Goal: Information Seeking & Learning: Learn about a topic

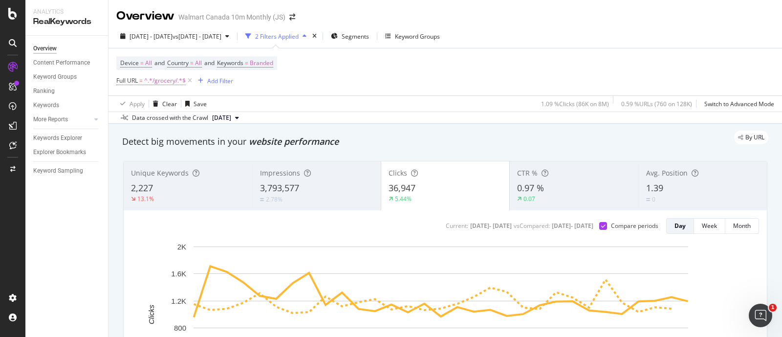
scroll to position [61, 0]
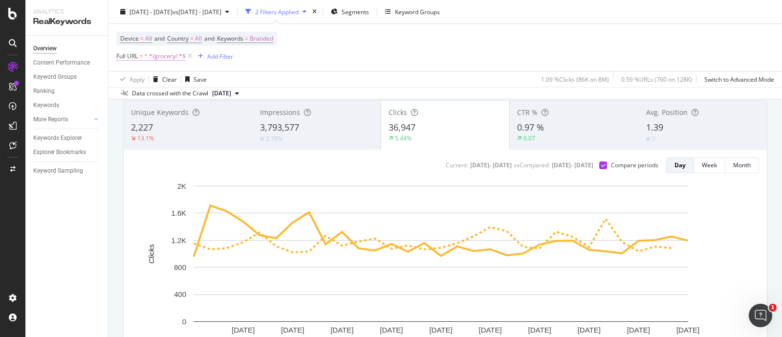
click at [162, 57] on span "^.*/grocery/.*$" at bounding box center [165, 56] width 42 height 14
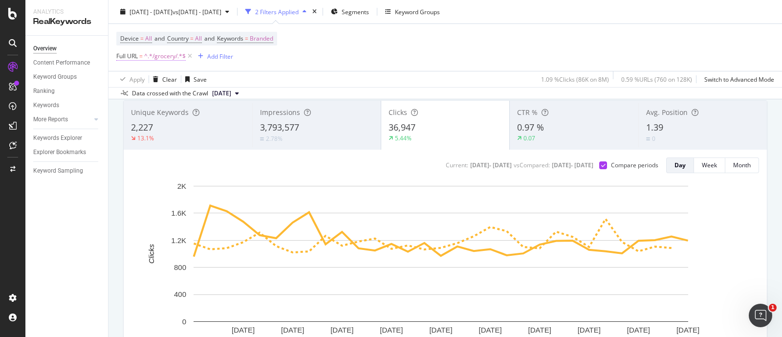
click at [172, 55] on span "^.*/grocery/.*$" at bounding box center [165, 56] width 42 height 14
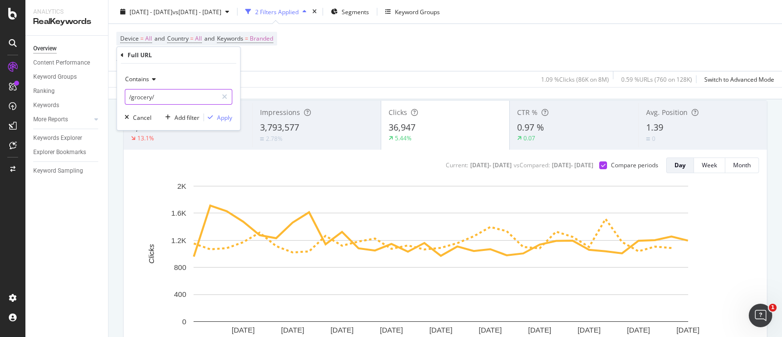
click at [166, 100] on input "/grocery/" at bounding box center [171, 97] width 92 height 16
type input "/electronics/"
click at [217, 118] on div "button" at bounding box center [210, 117] width 13 height 6
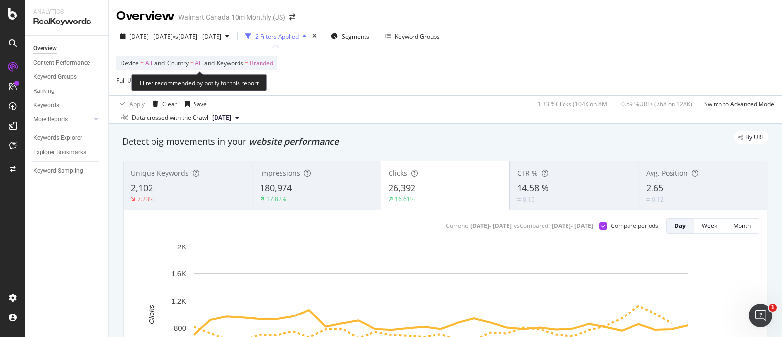
click at [273, 66] on span "Branded" at bounding box center [261, 63] width 23 height 14
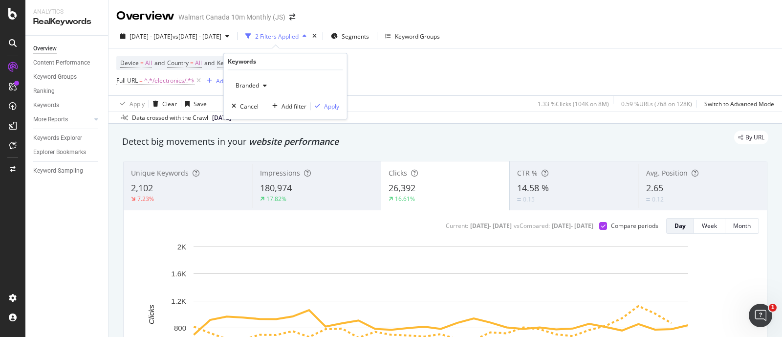
click at [258, 88] on span "Branded" at bounding box center [245, 85] width 27 height 8
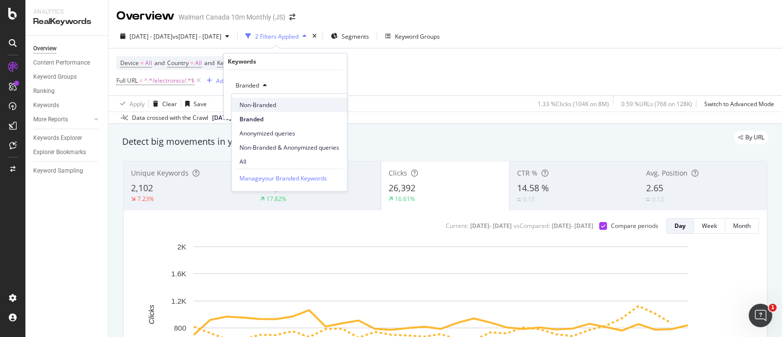
click at [259, 107] on span "Non-Branded" at bounding box center [290, 104] width 100 height 9
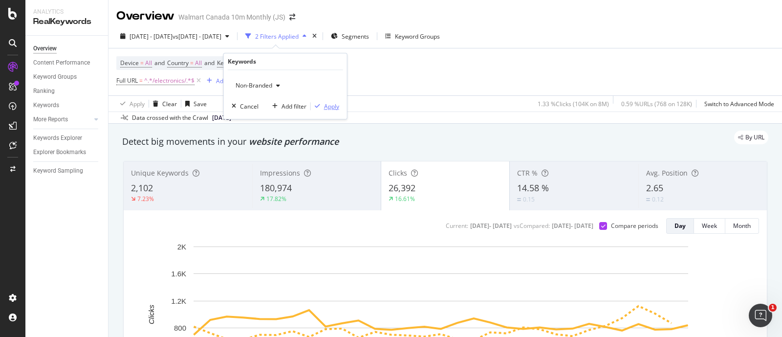
click at [322, 105] on div "button" at bounding box center [317, 106] width 13 height 6
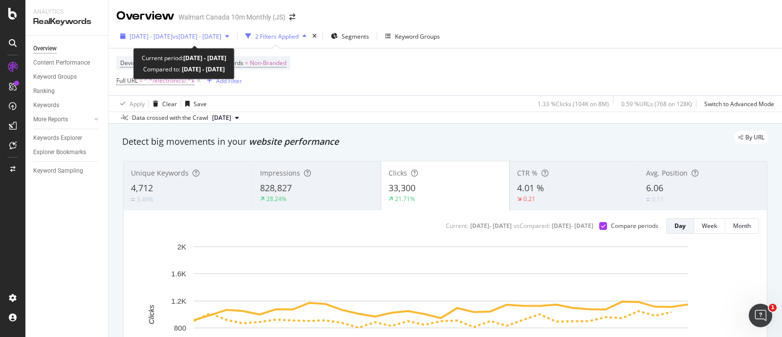
click at [229, 37] on icon "button" at bounding box center [227, 36] width 4 height 6
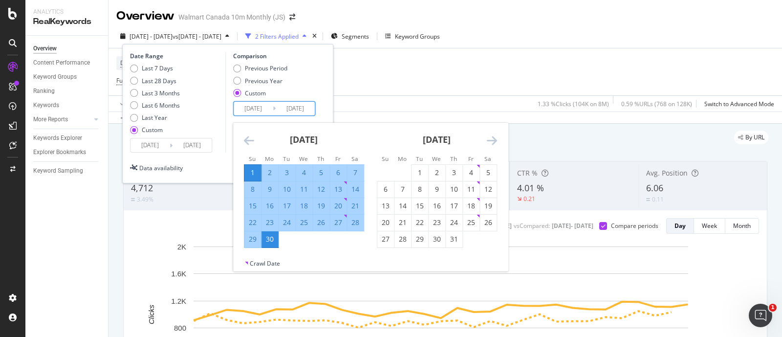
click at [259, 112] on input "[DATE]" at bounding box center [253, 109] width 39 height 14
click at [247, 138] on icon "Move backward to switch to the previous month." at bounding box center [249, 140] width 10 height 12
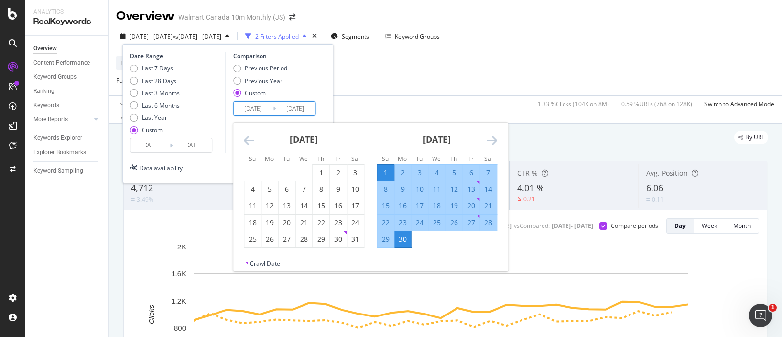
click at [247, 138] on icon "Move backward to switch to the previous month." at bounding box center [249, 140] width 10 height 12
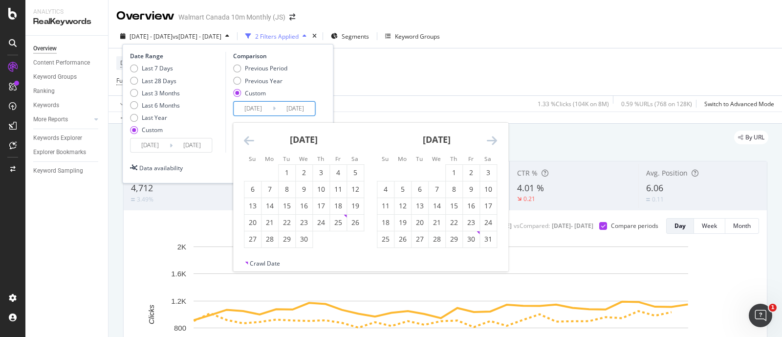
click at [247, 138] on icon "Move backward to switch to the previous month." at bounding box center [249, 140] width 10 height 12
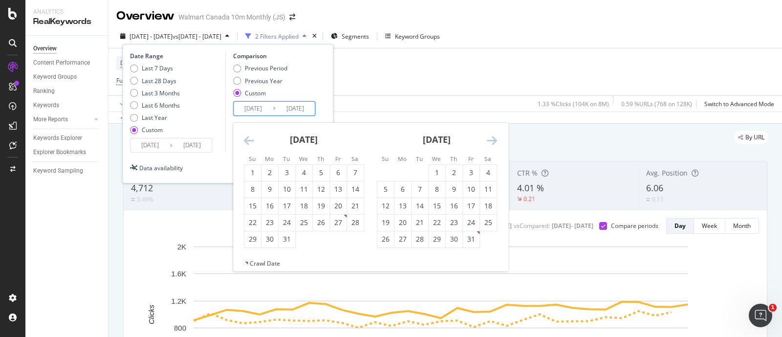
click at [247, 138] on icon "Move backward to switch to the previous month." at bounding box center [249, 140] width 10 height 12
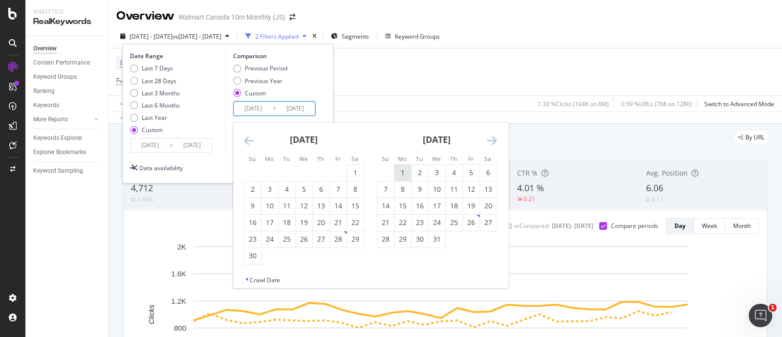
click at [401, 169] on div "1" at bounding box center [403, 173] width 17 height 10
type input "[DATE]"
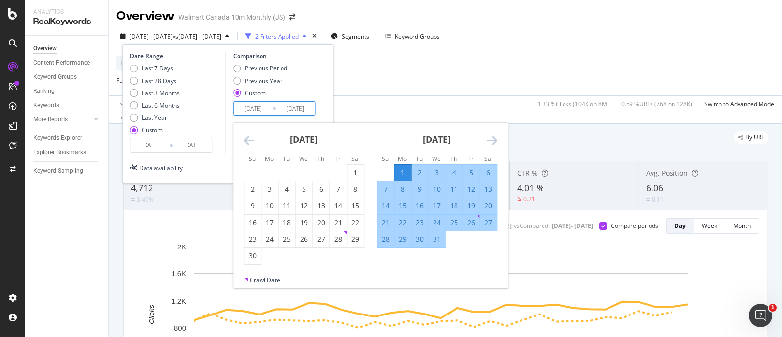
click at [438, 238] on div "31" at bounding box center [437, 239] width 17 height 10
type input "[DATE]"
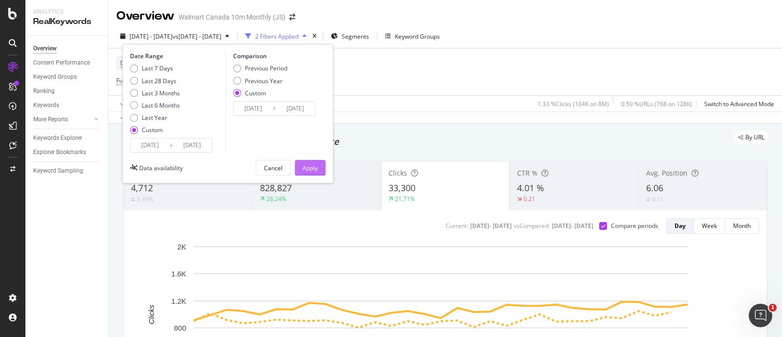
click at [310, 170] on div "Apply" at bounding box center [310, 168] width 15 height 8
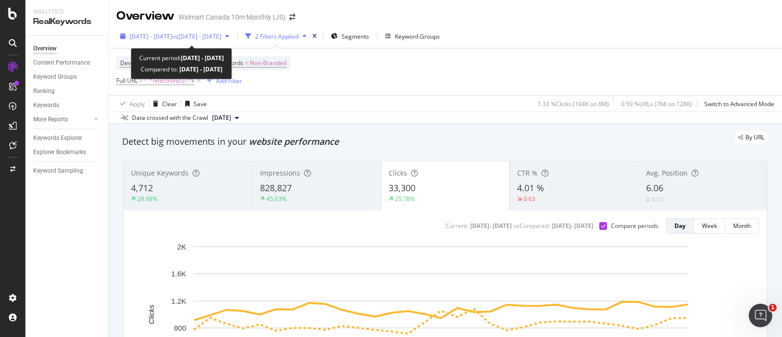
click at [233, 31] on div "[DATE] - [DATE] vs [DATE] - [DATE]" at bounding box center [174, 36] width 117 height 15
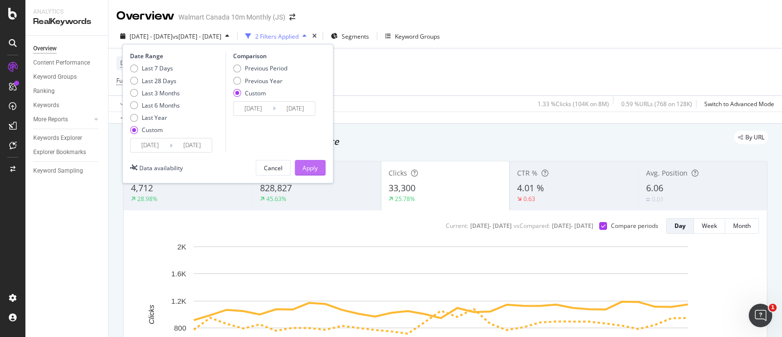
click at [300, 169] on button "Apply" at bounding box center [310, 168] width 31 height 16
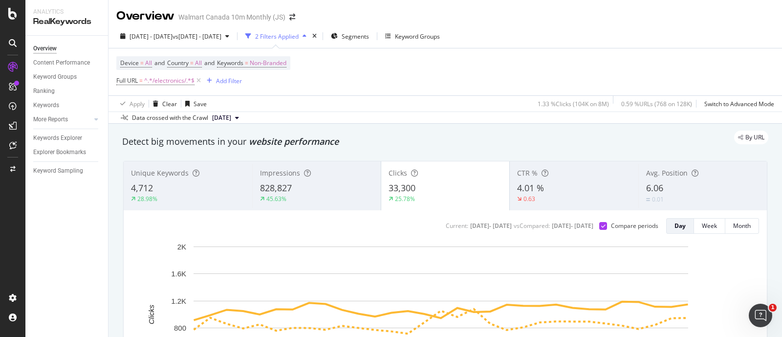
click at [513, 42] on div "[DATE] - [DATE] vs [DATE] - [DATE] 2 Filters Applied Segments Keyword Groups" at bounding box center [446, 38] width 674 height 20
click at [501, 67] on div "Device = All and Country = All and Keywords = Non-Branded Full URL = ^.*/electr…" at bounding box center [445, 71] width 658 height 47
click at [411, 63] on div "Device = All and Country = All and Keywords = Non-Branded Full URL = ^.*/electr…" at bounding box center [445, 71] width 658 height 47
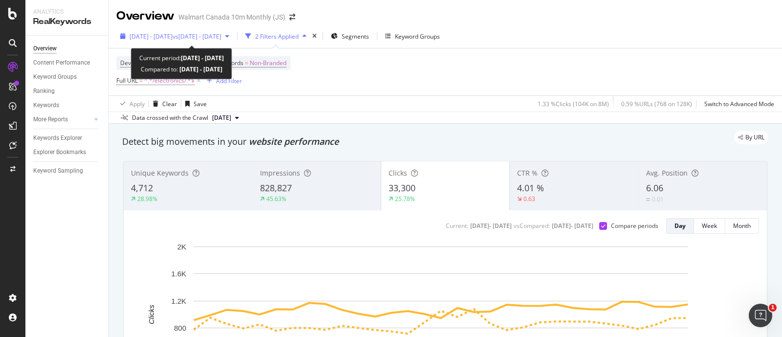
click at [229, 37] on icon "button" at bounding box center [227, 36] width 4 height 6
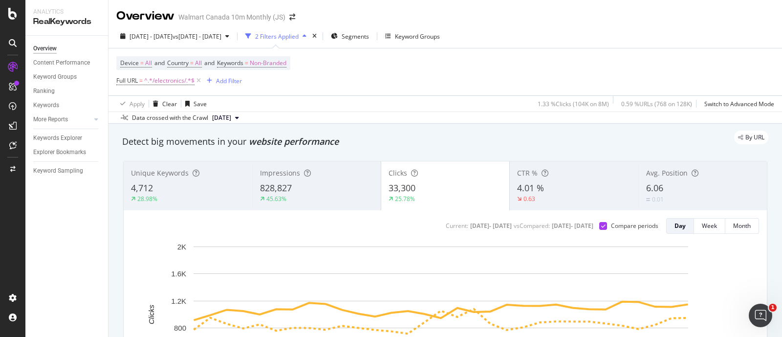
click at [381, 82] on div "Device = All and Country = All and Keywords = Non-Branded Full URL = ^.*/electr…" at bounding box center [445, 71] width 658 height 47
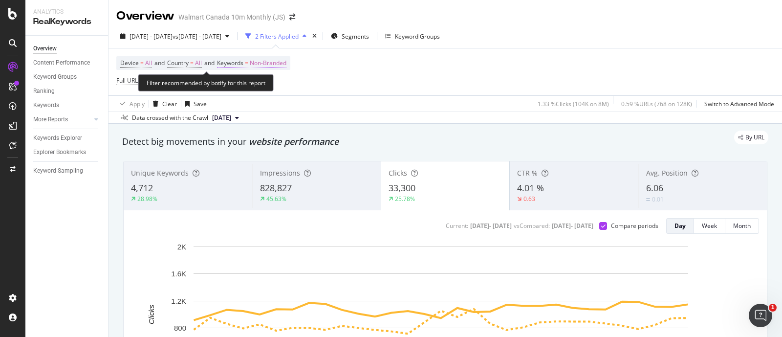
click at [276, 69] on span "Non-Branded" at bounding box center [268, 63] width 37 height 14
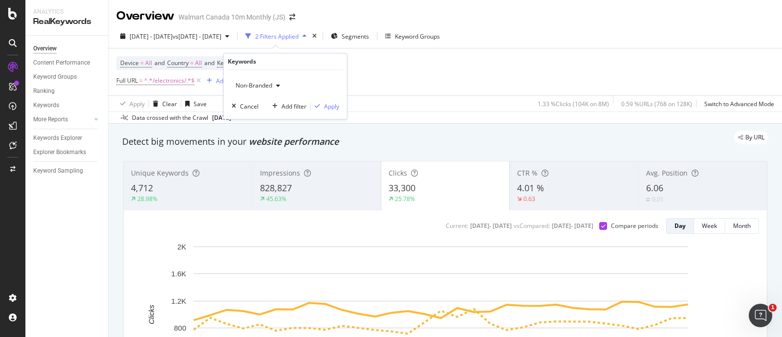
click at [272, 83] on div "button" at bounding box center [278, 86] width 12 height 6
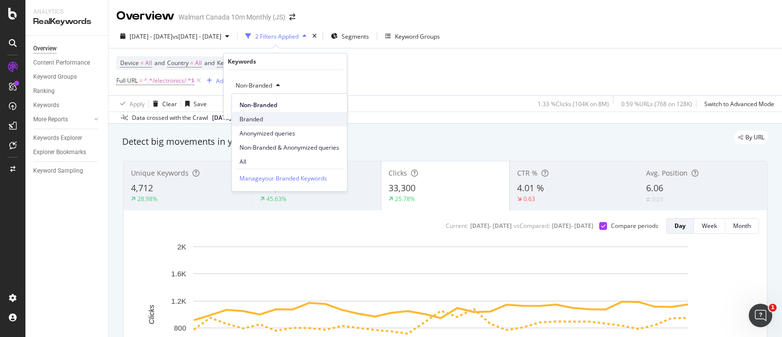
click at [260, 120] on span "Branded" at bounding box center [290, 118] width 100 height 9
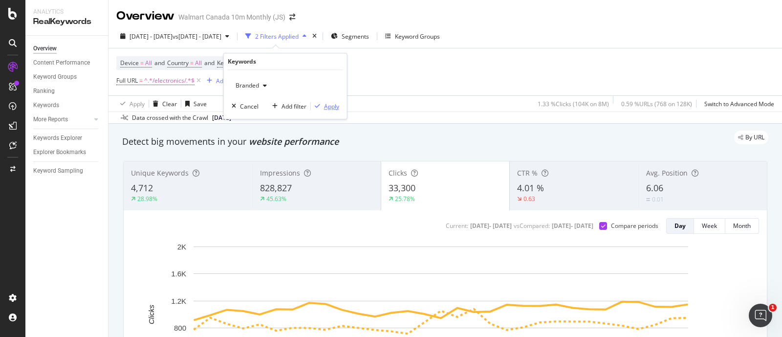
click at [325, 106] on div "Apply" at bounding box center [331, 106] width 15 height 8
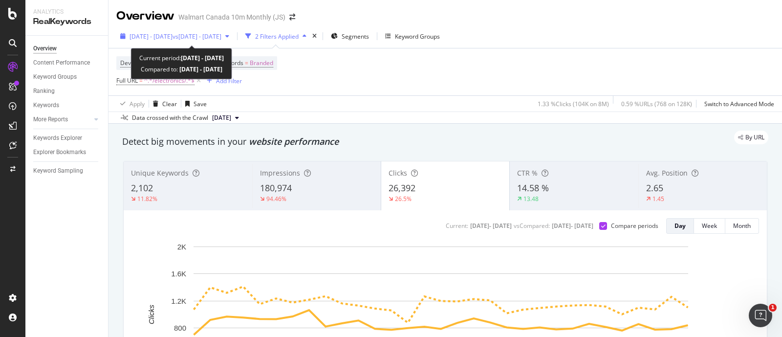
click at [221, 35] on span "vs [DATE] - [DATE]" at bounding box center [197, 36] width 49 height 8
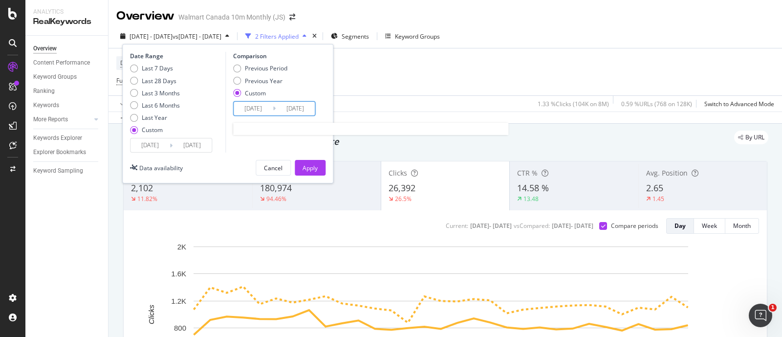
click at [245, 107] on input "[DATE]" at bounding box center [253, 109] width 39 height 14
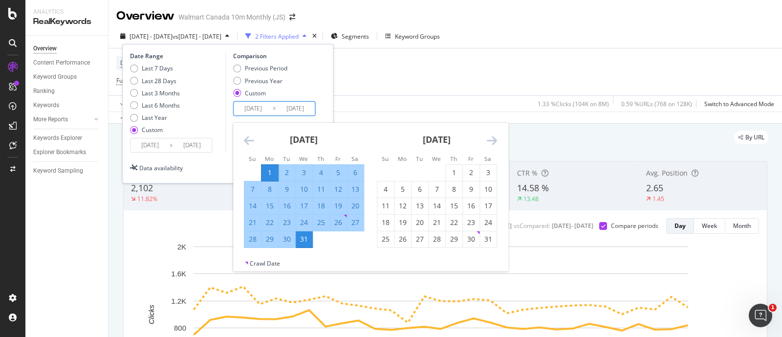
click at [490, 138] on icon "Move forward to switch to the next month." at bounding box center [492, 140] width 10 height 12
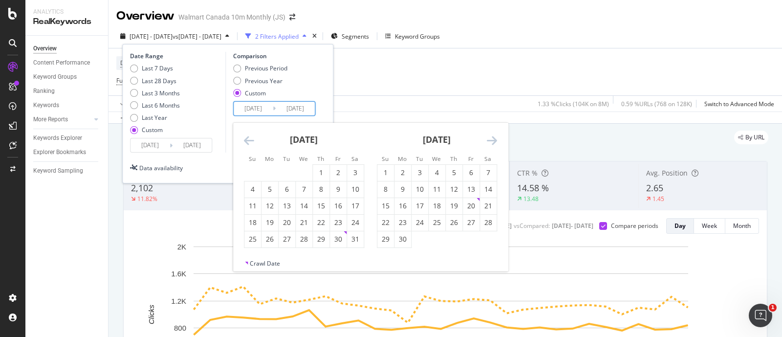
click at [490, 138] on icon "Move forward to switch to the next month." at bounding box center [492, 140] width 10 height 12
click at [492, 138] on icon "Move forward to switch to the next month." at bounding box center [492, 140] width 10 height 12
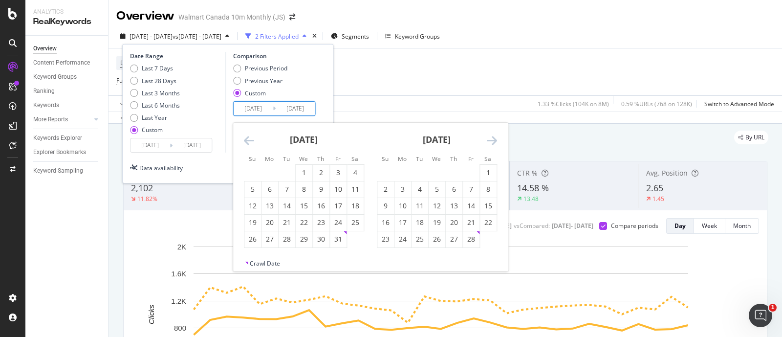
click at [492, 138] on icon "Move forward to switch to the next month." at bounding box center [492, 140] width 10 height 12
click at [385, 175] on div "1" at bounding box center [385, 173] width 17 height 10
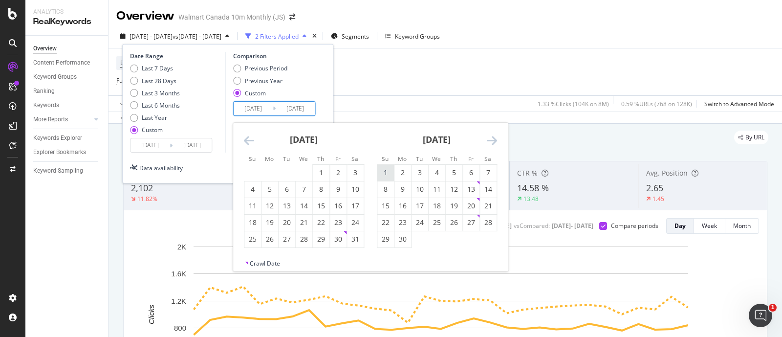
type input "[DATE]"
click at [406, 238] on div "30" at bounding box center [403, 239] width 17 height 10
type input "[DATE]"
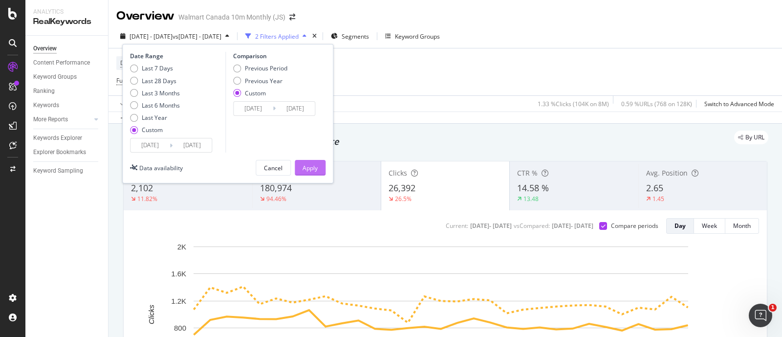
click at [315, 167] on div "Apply" at bounding box center [310, 168] width 15 height 8
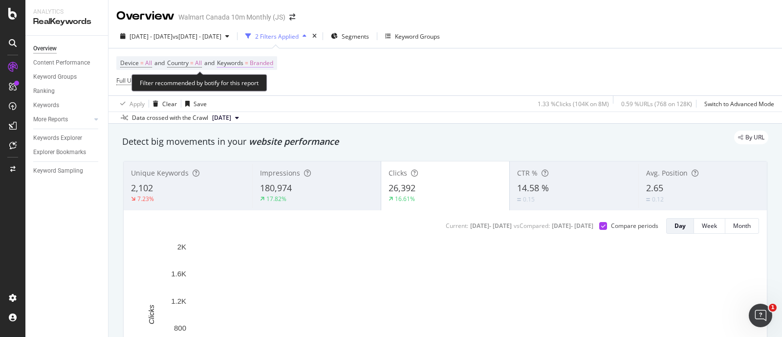
click at [261, 64] on span "Branded" at bounding box center [261, 63] width 23 height 14
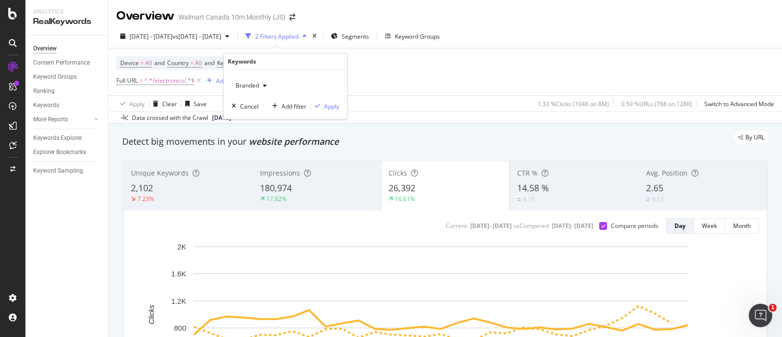
click at [260, 88] on div "Branded" at bounding box center [251, 85] width 39 height 15
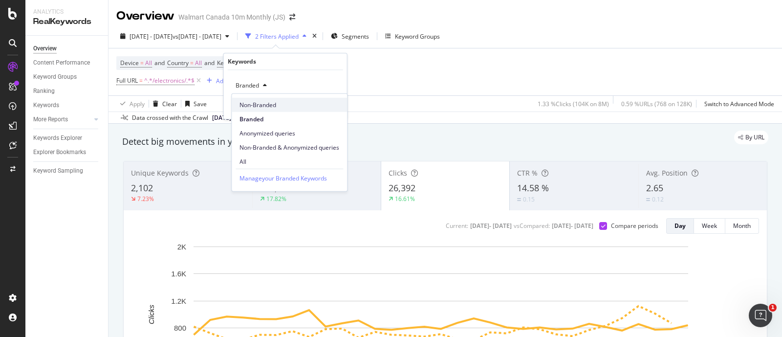
click at [263, 106] on span "Non-Branded" at bounding box center [290, 104] width 100 height 9
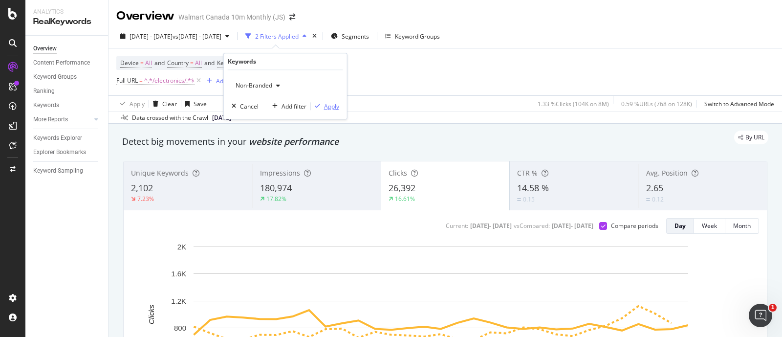
click at [331, 104] on div "Apply" at bounding box center [331, 106] width 15 height 8
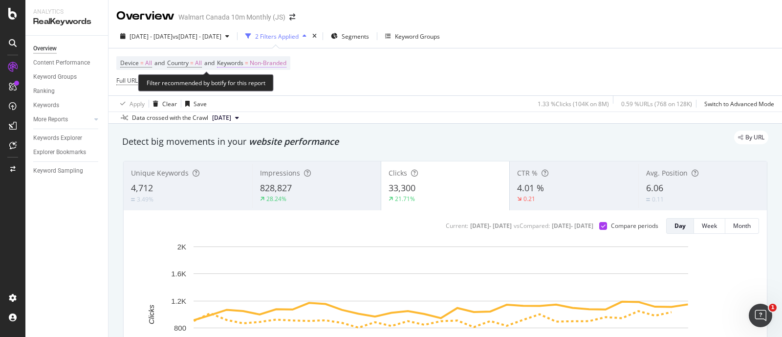
click at [272, 63] on span "Non-Branded" at bounding box center [268, 63] width 37 height 14
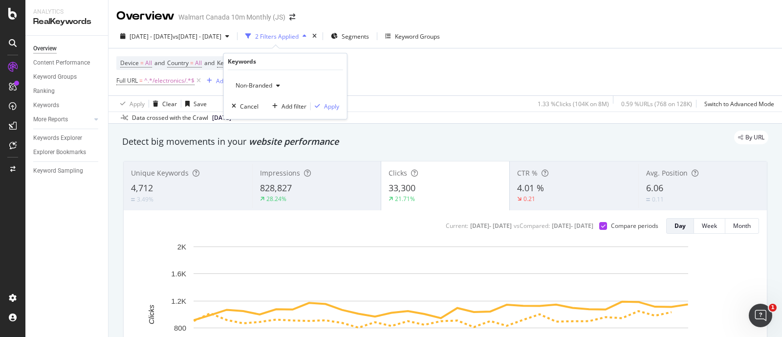
click at [269, 84] on span "Non-Branded" at bounding box center [252, 85] width 41 height 8
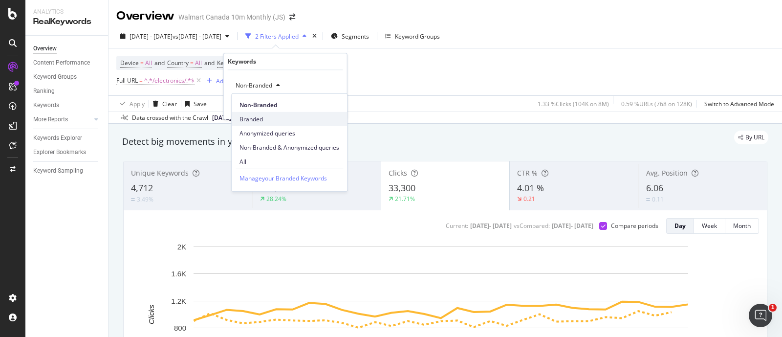
click at [264, 116] on span "Branded" at bounding box center [290, 118] width 100 height 9
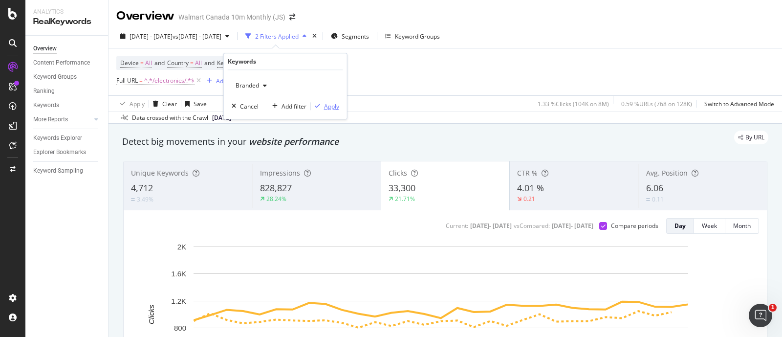
click at [335, 108] on div "Apply" at bounding box center [331, 106] width 15 height 8
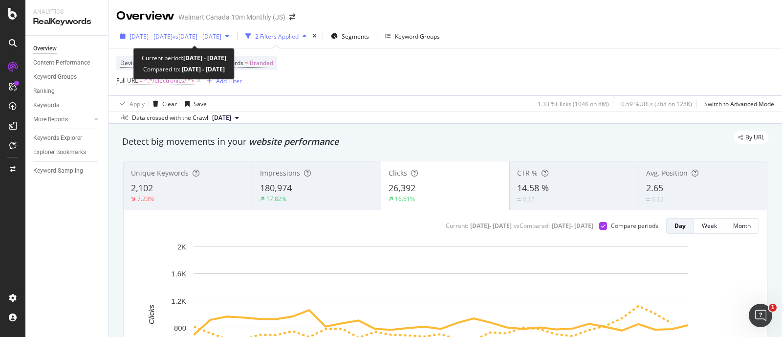
click at [221, 36] on span "vs [DATE] - [DATE]" at bounding box center [197, 36] width 49 height 8
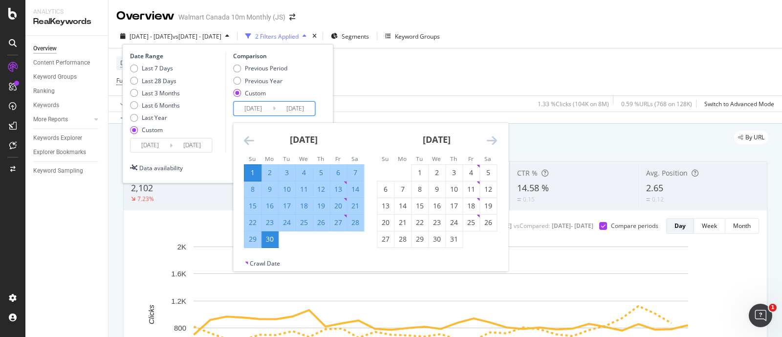
click at [255, 105] on input "[DATE]" at bounding box center [253, 109] width 39 height 14
click at [247, 140] on icon "Move backward to switch to the previous month." at bounding box center [249, 140] width 10 height 12
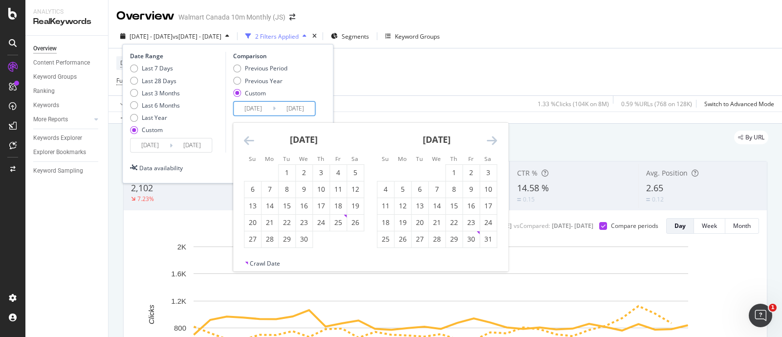
click at [247, 140] on icon "Move backward to switch to the previous month." at bounding box center [249, 140] width 10 height 12
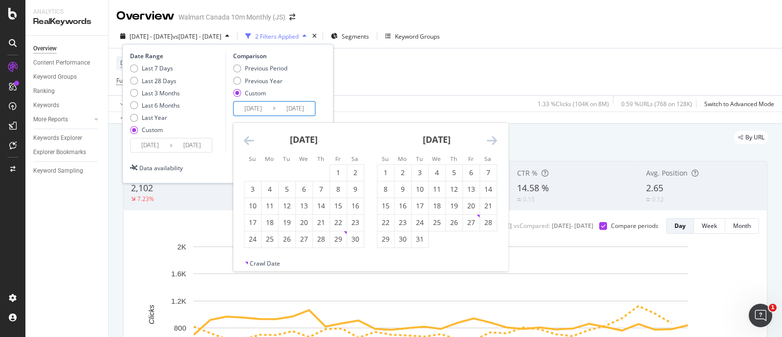
click at [247, 140] on icon "Move backward to switch to the previous month." at bounding box center [249, 140] width 10 height 12
click at [265, 172] on div "1" at bounding box center [270, 173] width 17 height 10
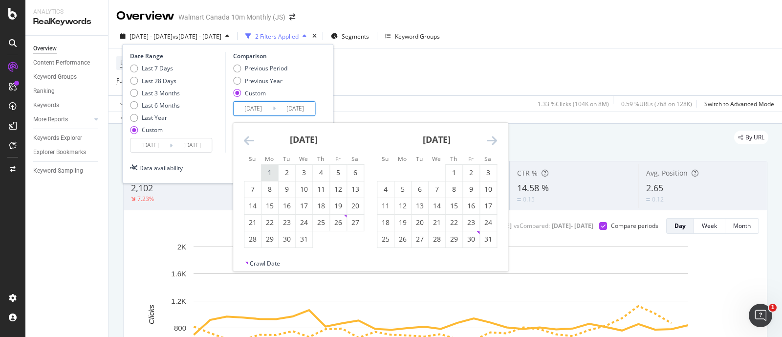
type input "[DATE]"
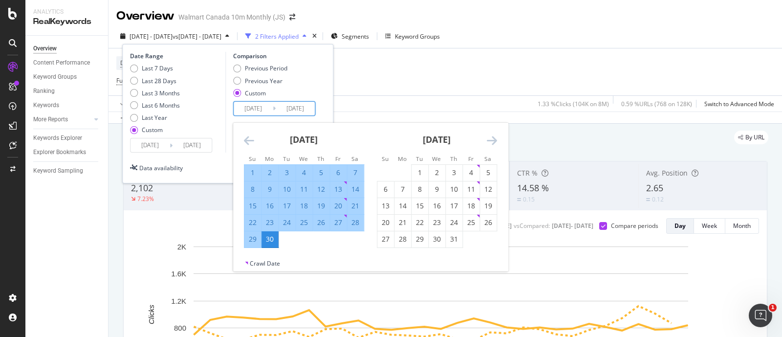
click at [294, 104] on input "[DATE]" at bounding box center [295, 109] width 39 height 14
click at [271, 243] on div "30" at bounding box center [270, 239] width 17 height 10
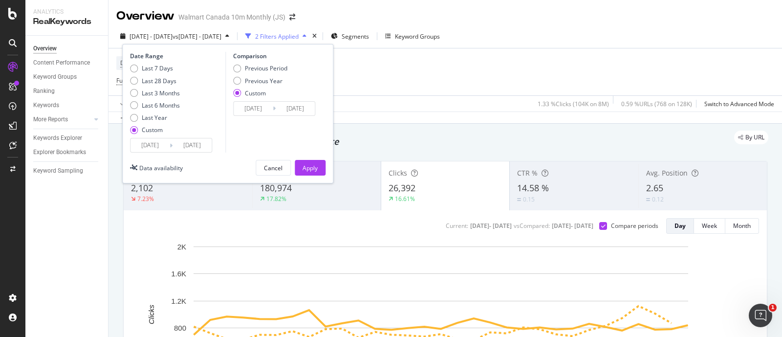
click at [294, 105] on input "[DATE]" at bounding box center [295, 109] width 39 height 14
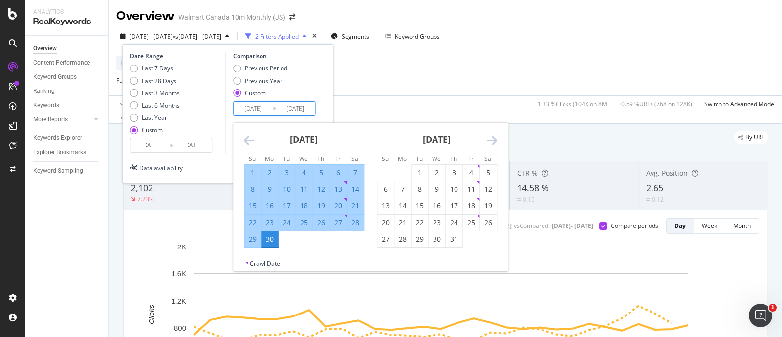
click at [251, 143] on icon "Move backward to switch to the previous month." at bounding box center [249, 140] width 10 height 12
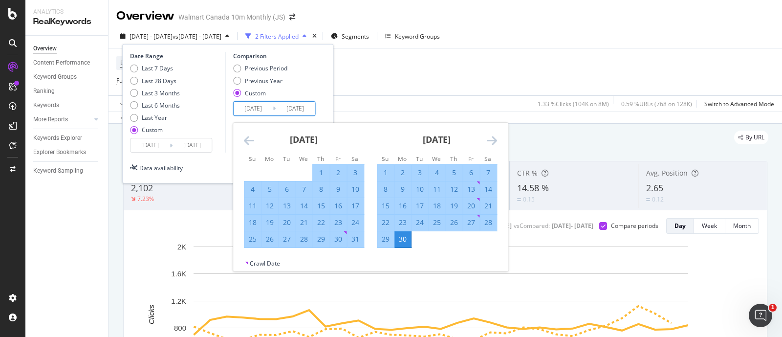
click at [251, 143] on icon "Move backward to switch to the previous month." at bounding box center [249, 140] width 10 height 12
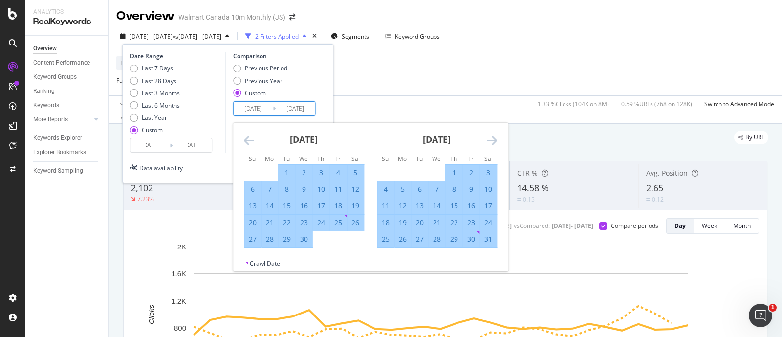
click at [251, 143] on icon "Move backward to switch to the previous month." at bounding box center [249, 140] width 10 height 12
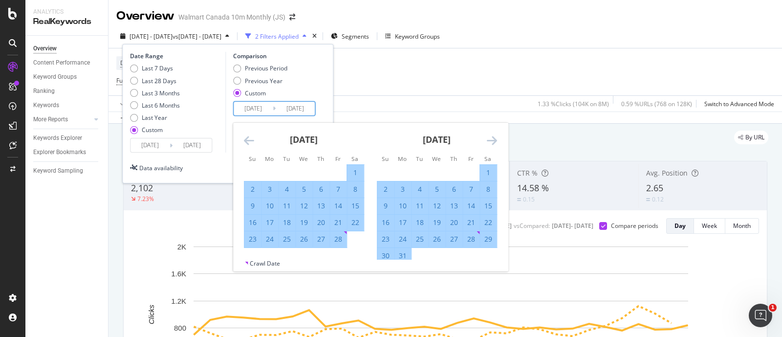
click at [251, 143] on icon "Move backward to switch to the previous month." at bounding box center [249, 140] width 10 height 12
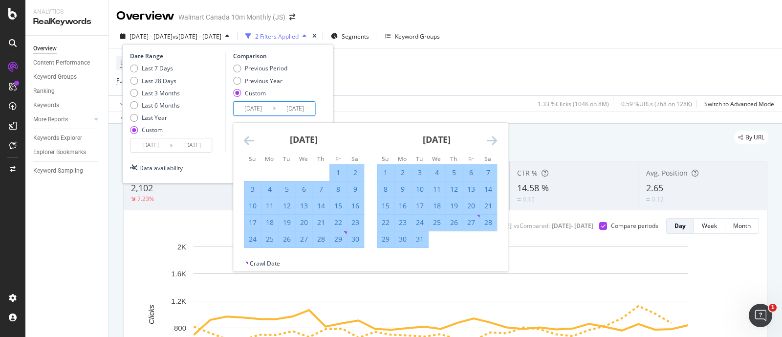
click at [251, 143] on icon "Move backward to switch to the previous month." at bounding box center [249, 140] width 10 height 12
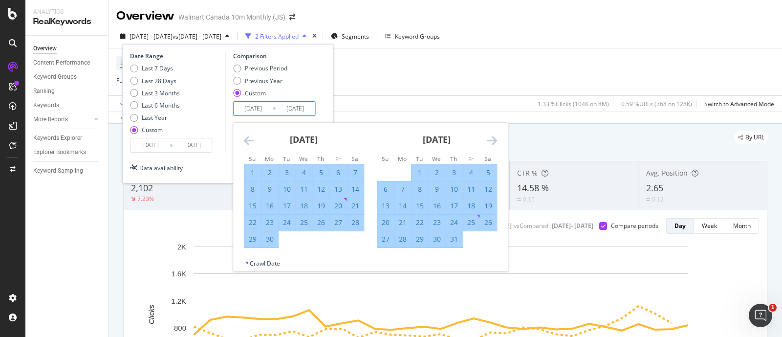
click at [251, 143] on icon "Move backward to switch to the previous month." at bounding box center [249, 140] width 10 height 12
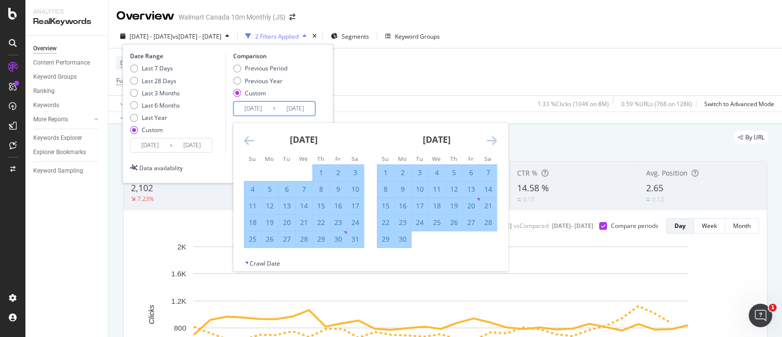
click at [251, 143] on icon "Move backward to switch to the previous month." at bounding box center [249, 140] width 10 height 12
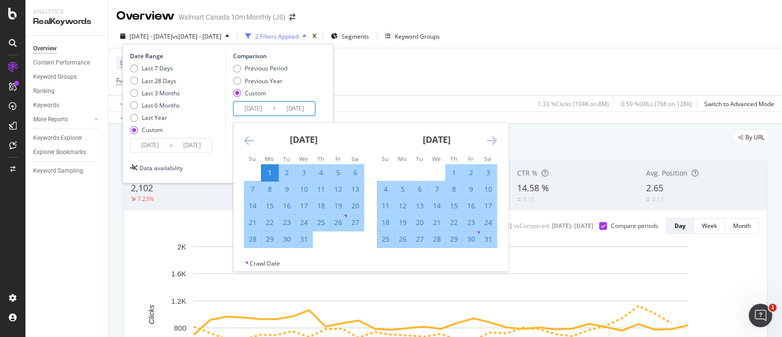
click at [304, 238] on div "31" at bounding box center [304, 239] width 17 height 10
type input "[DATE]"
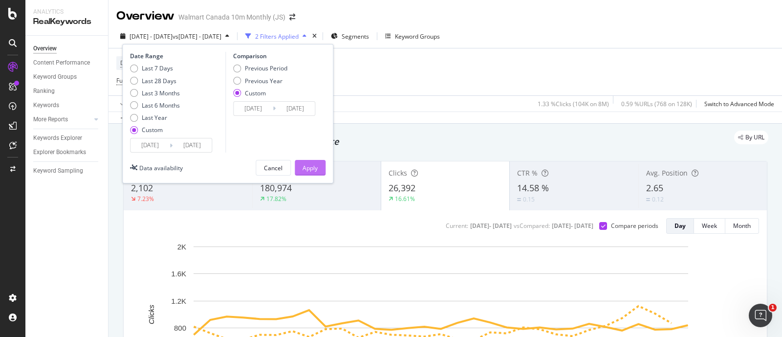
click at [304, 167] on div "Apply" at bounding box center [310, 168] width 15 height 8
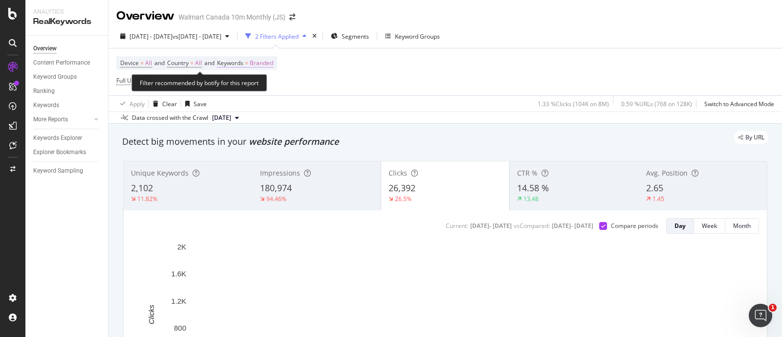
click at [271, 59] on span "Branded" at bounding box center [261, 63] width 23 height 14
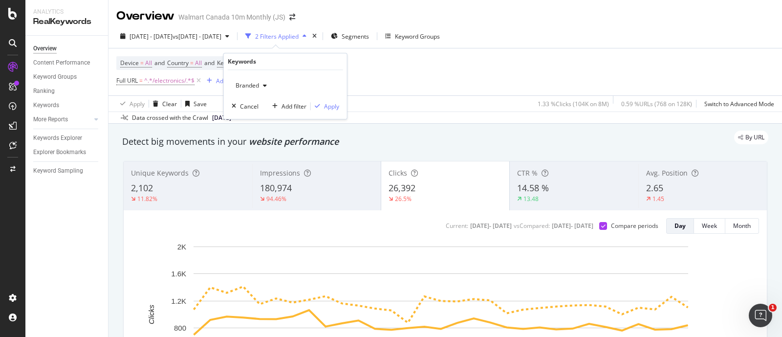
click at [260, 88] on div "button" at bounding box center [265, 86] width 12 height 6
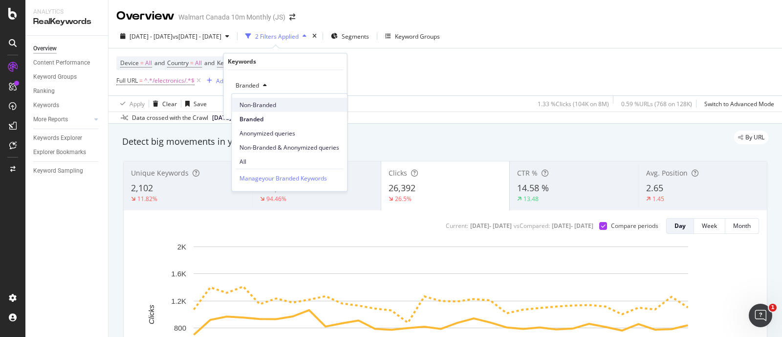
click at [267, 107] on span "Non-Branded" at bounding box center [290, 104] width 100 height 9
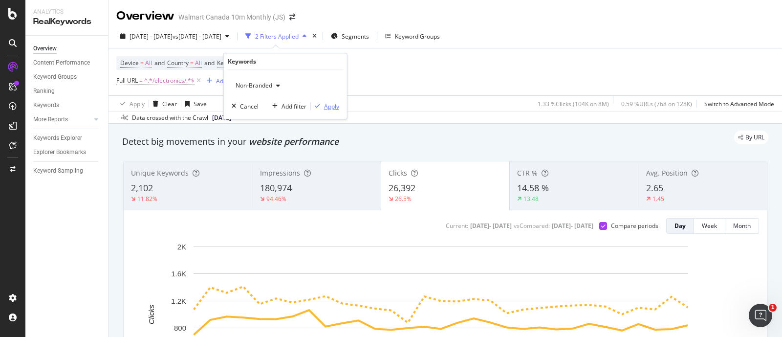
click at [320, 105] on icon "button" at bounding box center [317, 106] width 5 height 6
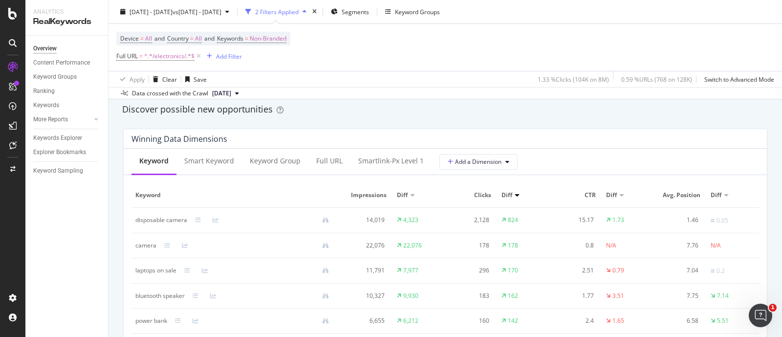
scroll to position [916, 0]
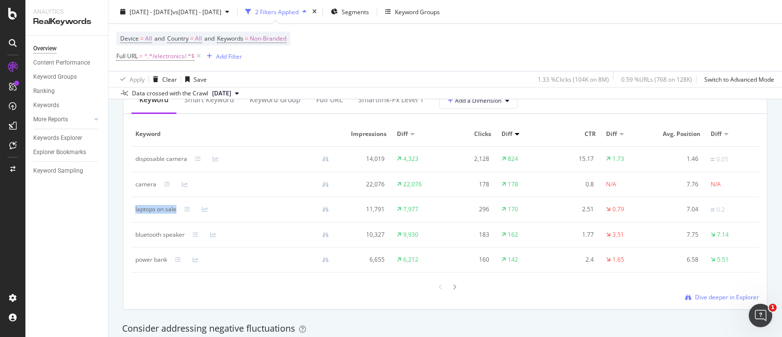
drag, startPoint x: 132, startPoint y: 212, endPoint x: 176, endPoint y: 209, distance: 43.6
click at [176, 209] on td "laptops on sale" at bounding box center [236, 209] width 209 height 25
copy div "laptops on sale"
drag, startPoint x: 134, startPoint y: 237, endPoint x: 186, endPoint y: 238, distance: 51.4
click at [186, 238] on td "bluetooth speaker" at bounding box center [236, 234] width 209 height 25
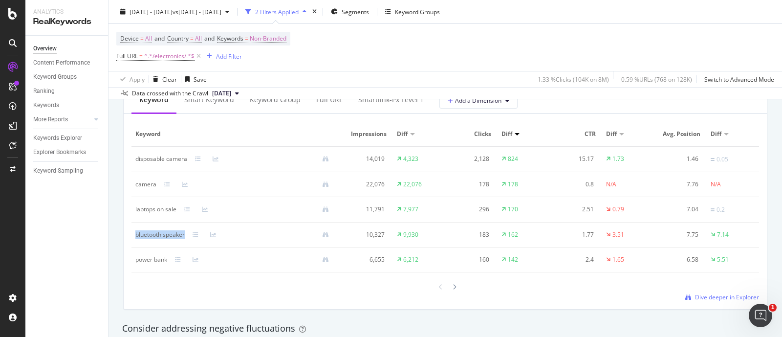
copy div "bluetooth speaker"
click at [121, 236] on div "Winning Data Dimensions Keyword Smart Keyword Keyword Group Full URL smartlink-…" at bounding box center [445, 189] width 656 height 258
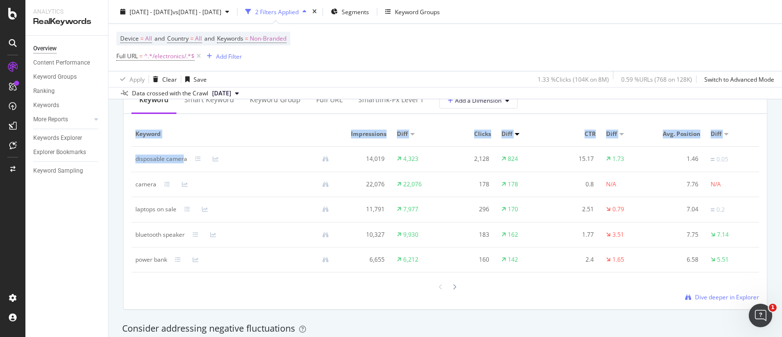
drag, startPoint x: 130, startPoint y: 158, endPoint x: 183, endPoint y: 159, distance: 53.3
click at [183, 159] on div "Keyword Smart Keyword Keyword Group Full URL smartlink-px Level 1 Add a Dimensi…" at bounding box center [445, 198] width 643 height 221
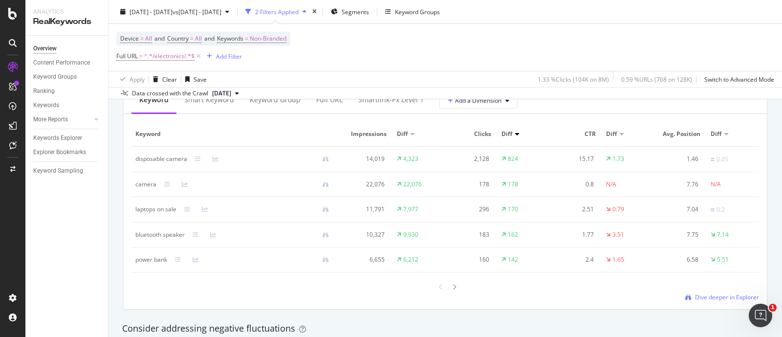
click at [143, 188] on div "camera" at bounding box center [145, 184] width 21 height 9
copy div "camera"
click at [115, 243] on div "By URL Detect big movements in your website performance Unique Keywords 4,712 2…" at bounding box center [446, 137] width 674 height 1859
drag, startPoint x: 133, startPoint y: 236, endPoint x: 189, endPoint y: 237, distance: 55.7
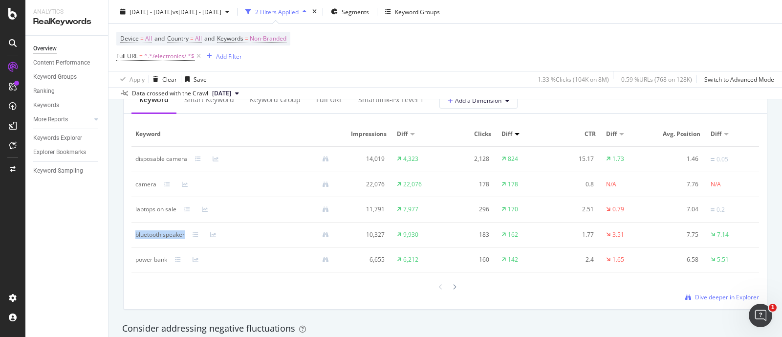
click at [189, 237] on td "bluetooth speaker" at bounding box center [236, 234] width 209 height 25
copy div "bluetooth speaker"
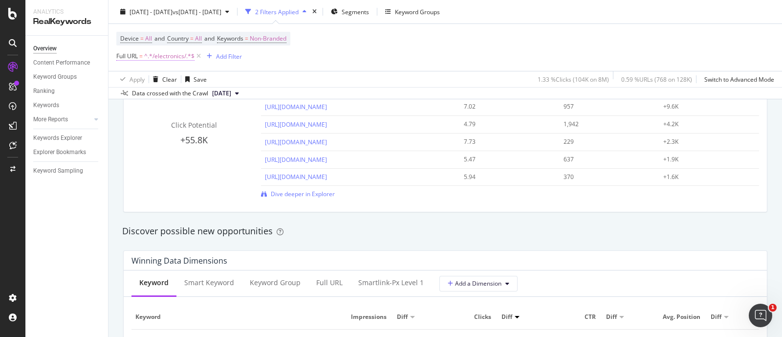
click at [180, 59] on span "^.*/electronics/.*$" at bounding box center [169, 56] width 50 height 14
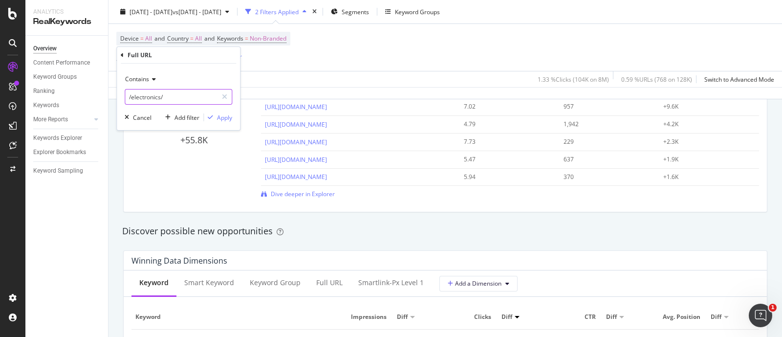
click at [159, 98] on input "/electronics/" at bounding box center [171, 97] width 92 height 16
type input "/grocery/"
click at [227, 117] on div "Apply" at bounding box center [224, 117] width 15 height 8
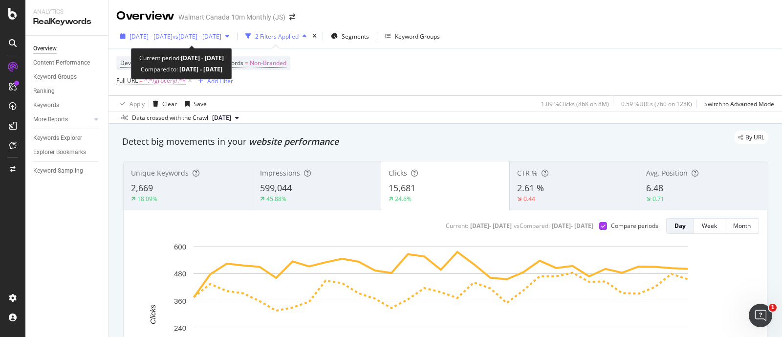
click at [221, 38] on span "vs [DATE] - [DATE]" at bounding box center [197, 36] width 49 height 8
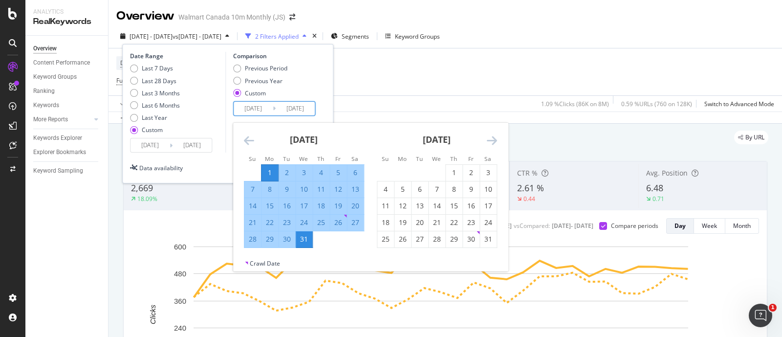
click at [255, 110] on input "[DATE]" at bounding box center [253, 109] width 39 height 14
click at [491, 140] on icon "Move forward to switch to the next month." at bounding box center [492, 140] width 10 height 12
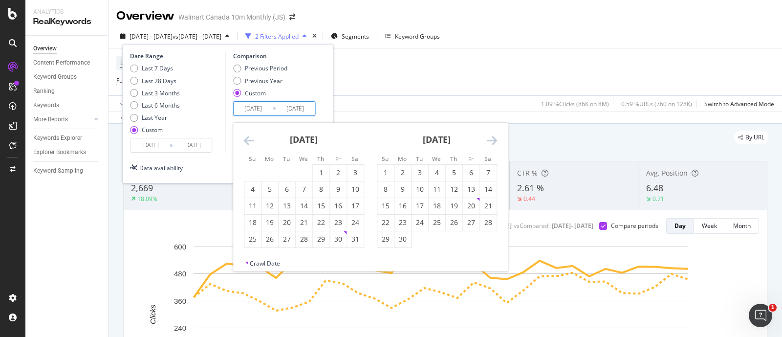
click at [491, 140] on icon "Move forward to switch to the next month." at bounding box center [492, 140] width 10 height 12
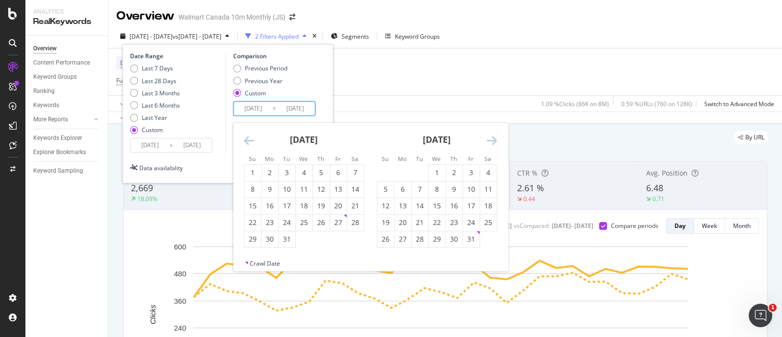
click at [491, 140] on icon "Move forward to switch to the next month." at bounding box center [492, 140] width 10 height 12
click at [488, 140] on icon "Move forward to switch to the next month." at bounding box center [492, 140] width 10 height 12
click at [385, 173] on div "1" at bounding box center [385, 173] width 17 height 10
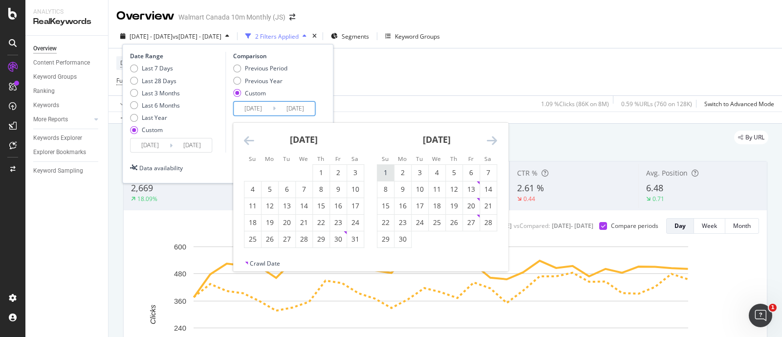
type input "[DATE]"
click at [405, 238] on div "30" at bounding box center [403, 239] width 17 height 10
type input "[DATE]"
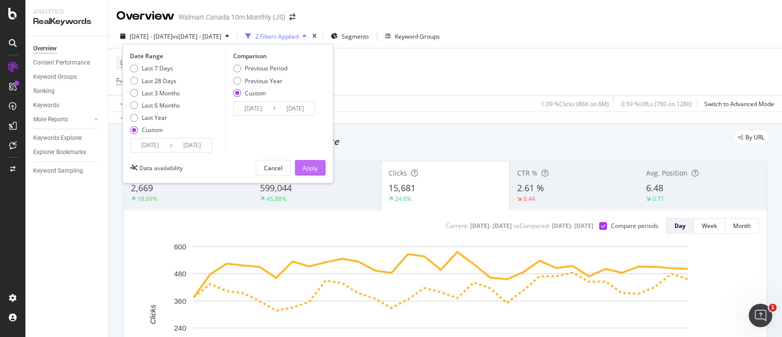
click at [318, 165] on div "Apply" at bounding box center [310, 168] width 15 height 8
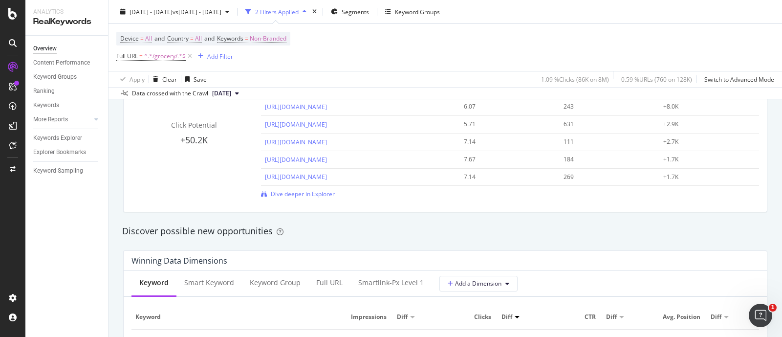
scroll to position [916, 0]
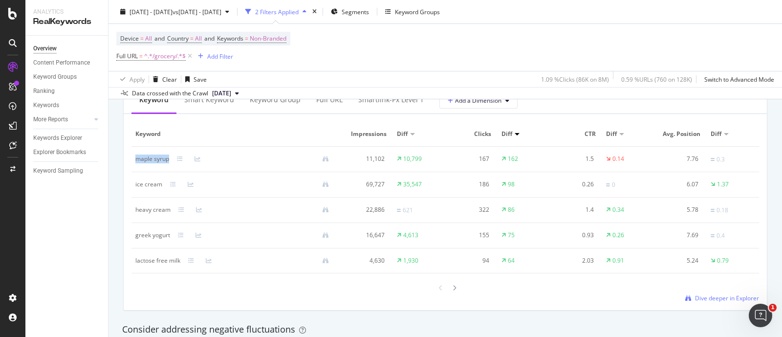
drag, startPoint x: 133, startPoint y: 161, endPoint x: 168, endPoint y: 159, distance: 34.3
click at [168, 159] on td "maple syrup" at bounding box center [236, 159] width 209 height 25
copy div "maple syrup"
click at [149, 185] on div "ice cream" at bounding box center [148, 184] width 27 height 9
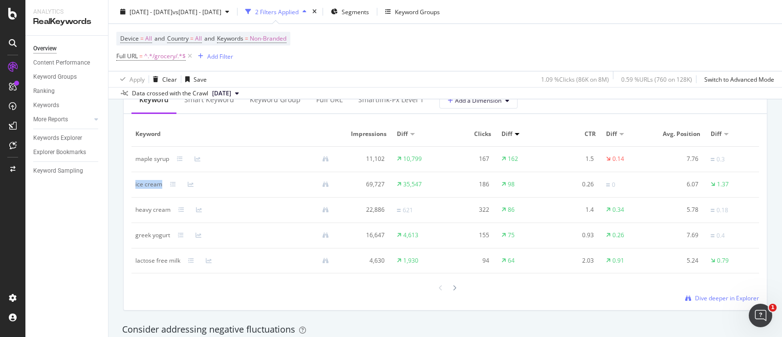
click at [149, 185] on div "ice cream" at bounding box center [148, 184] width 27 height 9
copy div "ice cream"
drag, startPoint x: 136, startPoint y: 211, endPoint x: 171, endPoint y: 213, distance: 35.2
click at [171, 213] on div "heavy cream" at bounding box center [235, 209] width 201 height 9
copy div "heavy cream"
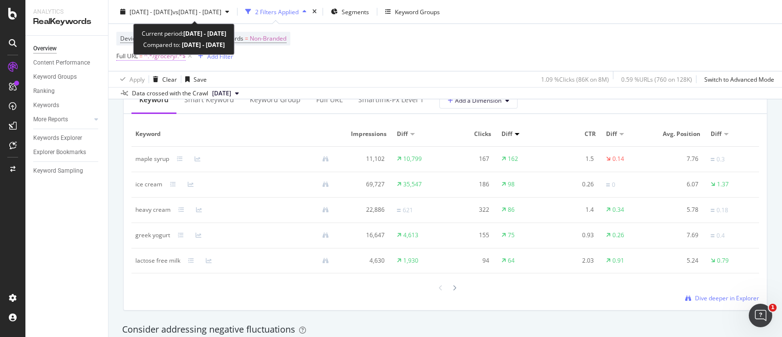
click at [166, 55] on span "^.*/grocery/.*$" at bounding box center [165, 56] width 42 height 14
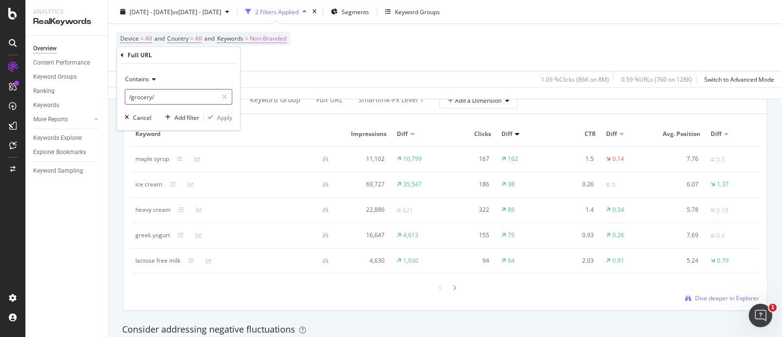
click at [148, 96] on input "/grocery/" at bounding box center [171, 97] width 92 height 16
type input "/electronics/"
drag, startPoint x: 219, startPoint y: 114, endPoint x: 119, endPoint y: 179, distance: 119.3
click at [220, 114] on div "Apply" at bounding box center [224, 117] width 15 height 8
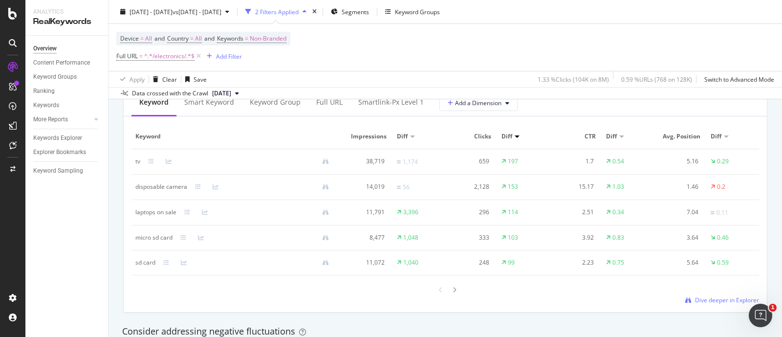
scroll to position [916, 0]
